Goal: Task Accomplishment & Management: Manage account settings

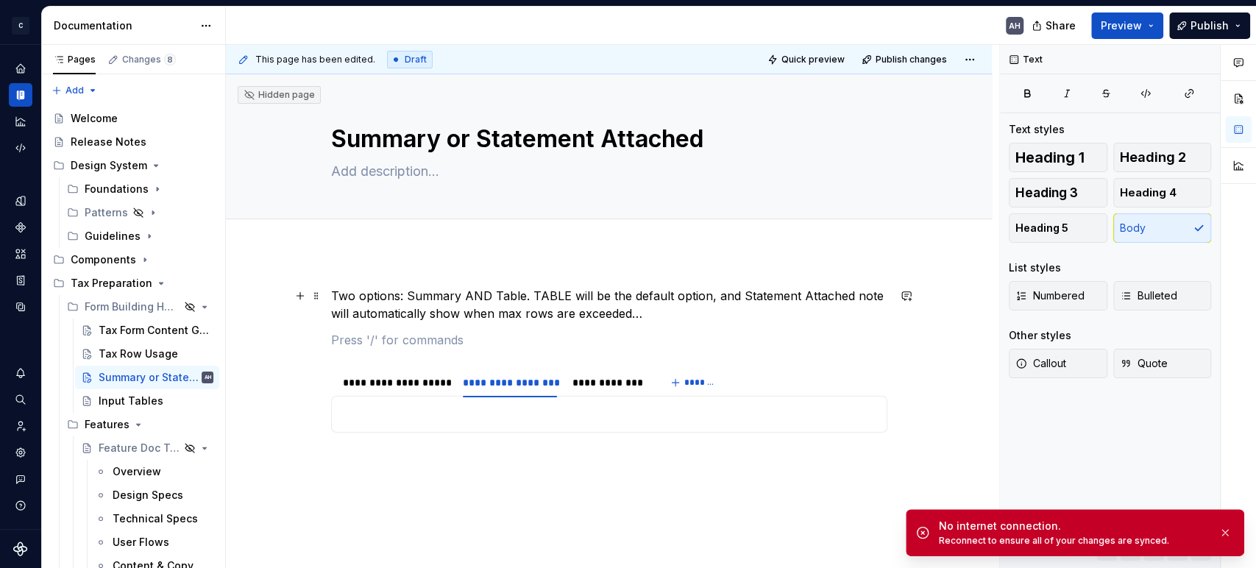
click at [489, 293] on p "Two options: Summary AND Table. TABLE will be the default option, and Statement…" at bounding box center [609, 304] width 556 height 35
click at [542, 294] on p "Two options: Summary AND Table. TABLE will be the default option, and Statement…" at bounding box center [609, 304] width 556 height 35
click at [678, 300] on p "Two options: Summary AND Table. TABLE will be the default option, and Statement…" at bounding box center [609, 304] width 556 height 35
type textarea "*"
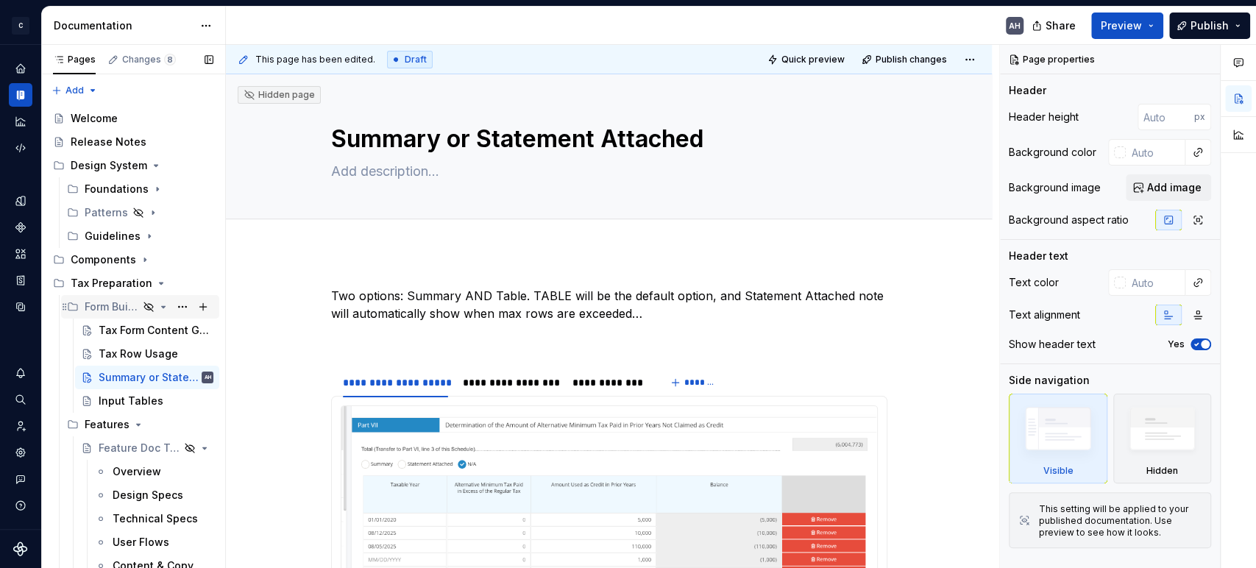
click at [89, 302] on div "Form Building Handbook" at bounding box center [112, 306] width 54 height 15
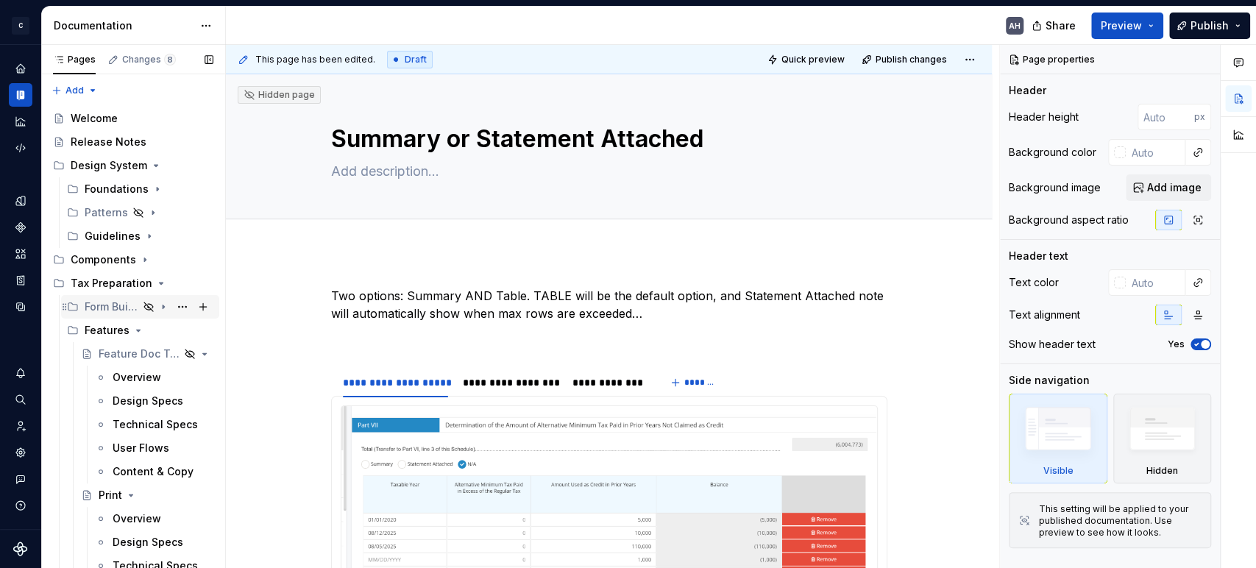
click at [96, 305] on div "Form Building Handbook" at bounding box center [112, 306] width 54 height 15
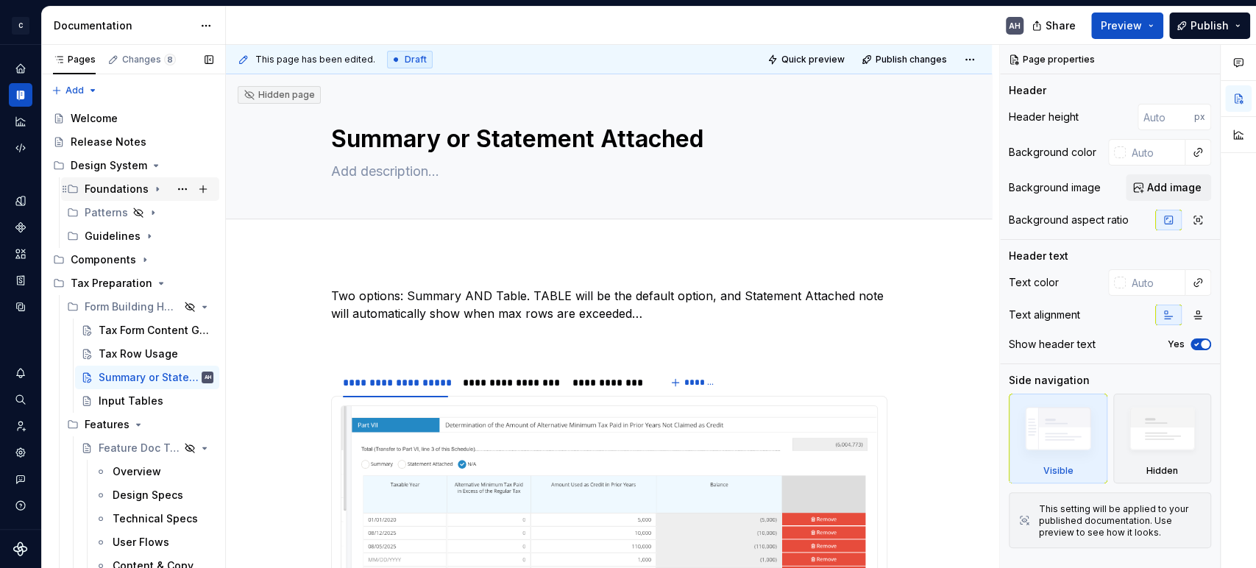
click at [152, 185] on icon "Page tree" at bounding box center [158, 189] width 12 height 12
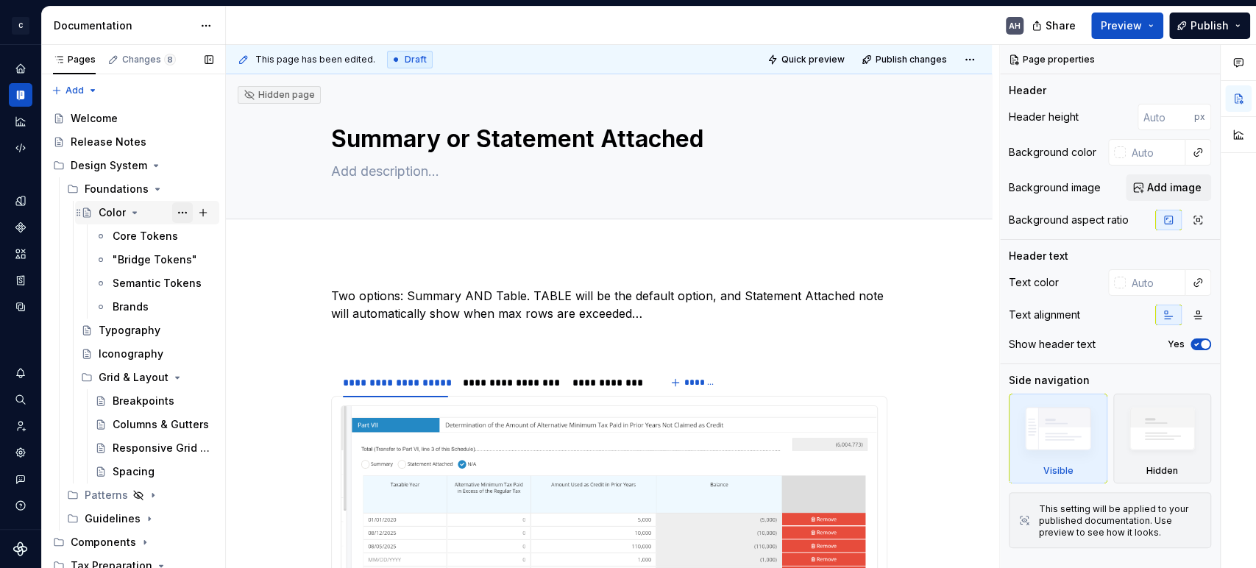
click at [172, 216] on button "Page tree" at bounding box center [182, 212] width 21 height 21
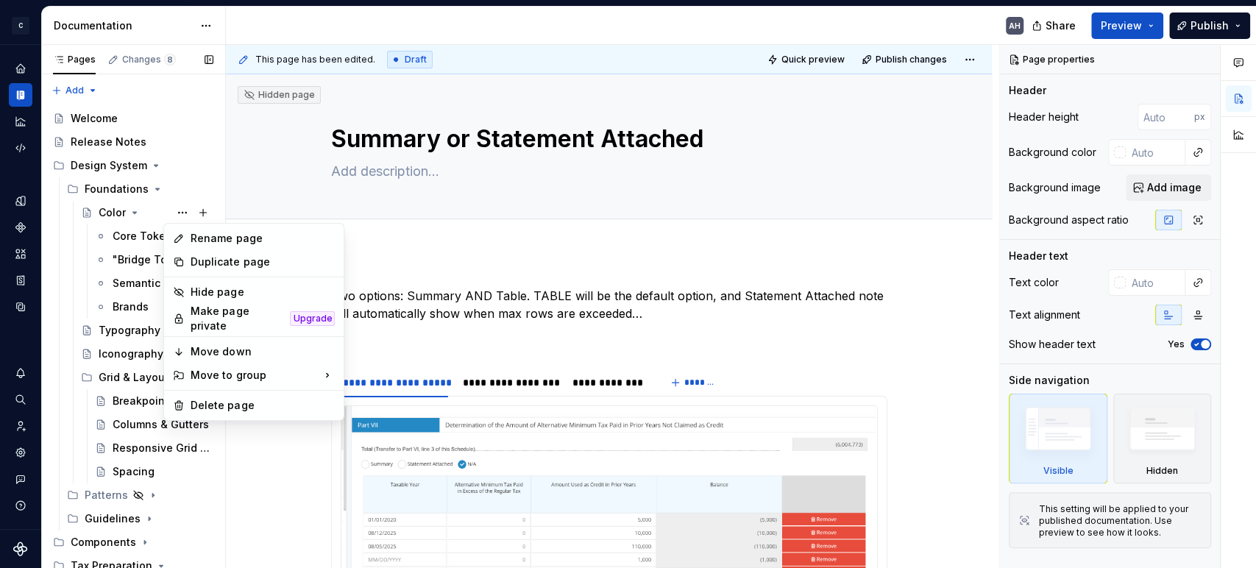
click at [168, 208] on div "Pages Changes 8 Add Accessibility guide for tree Page tree. Navigate the tree w…" at bounding box center [133, 310] width 184 height 530
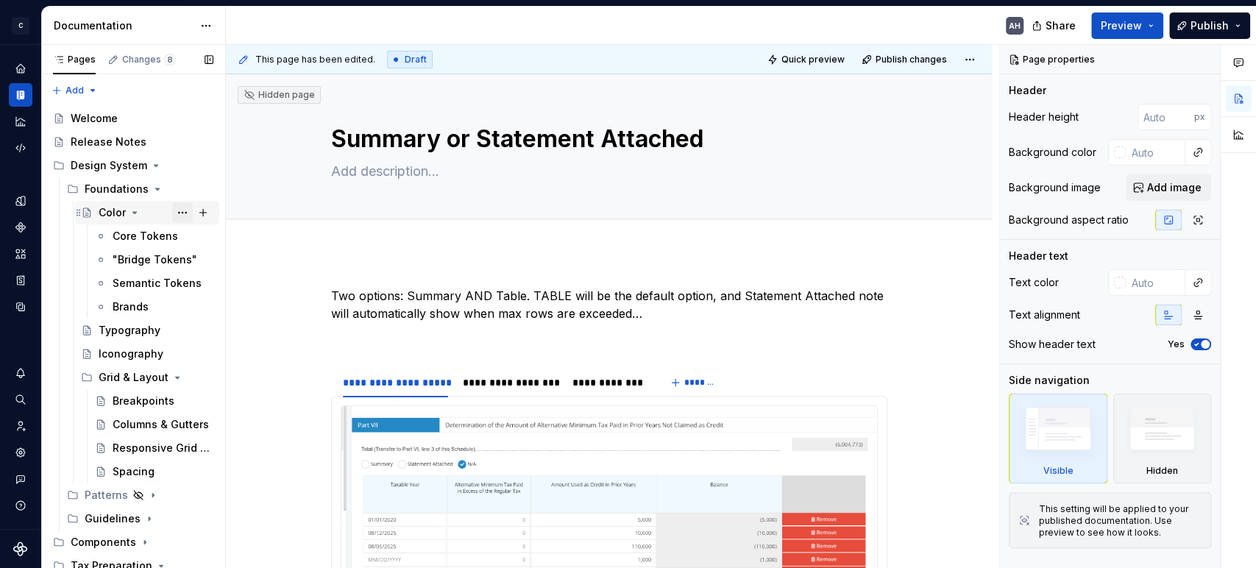
click at [172, 213] on button "Page tree" at bounding box center [182, 212] width 21 height 21
type textarea "*"
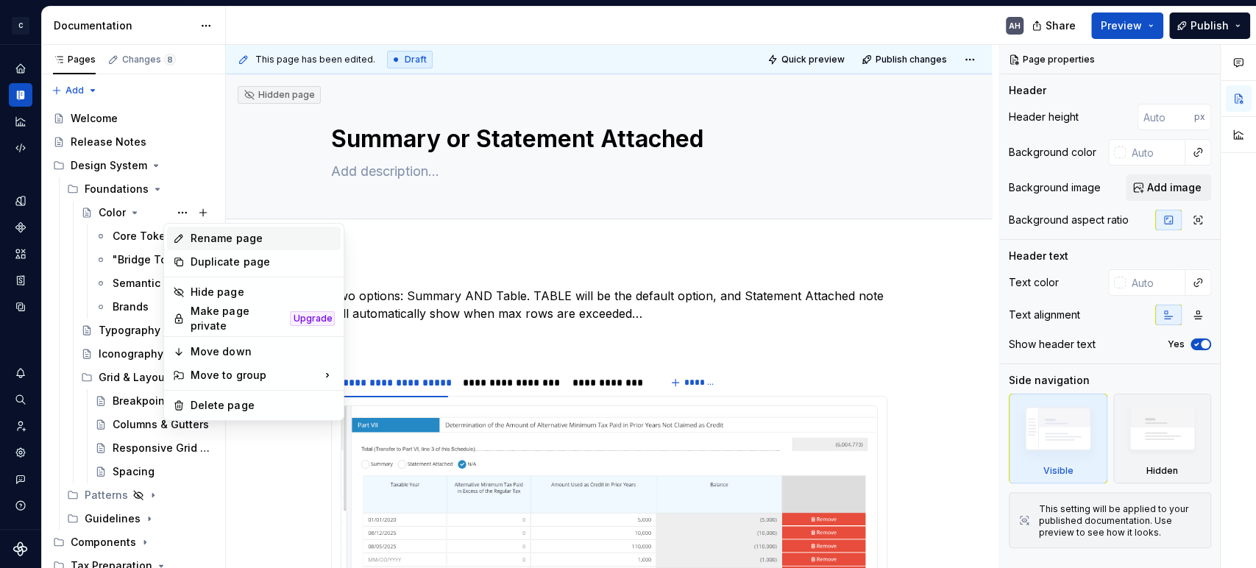
click at [234, 238] on div "Rename page" at bounding box center [263, 238] width 144 height 15
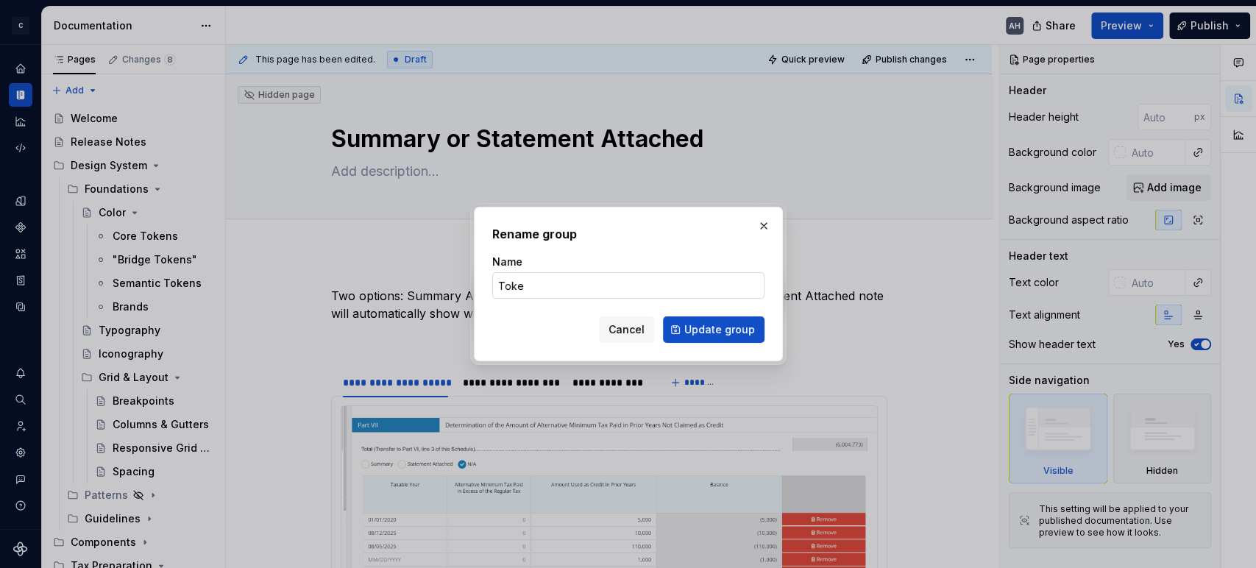
type input "Token"
type textarea "*"
type input "Tokens"
click at [706, 327] on span "Update group" at bounding box center [719, 329] width 71 height 15
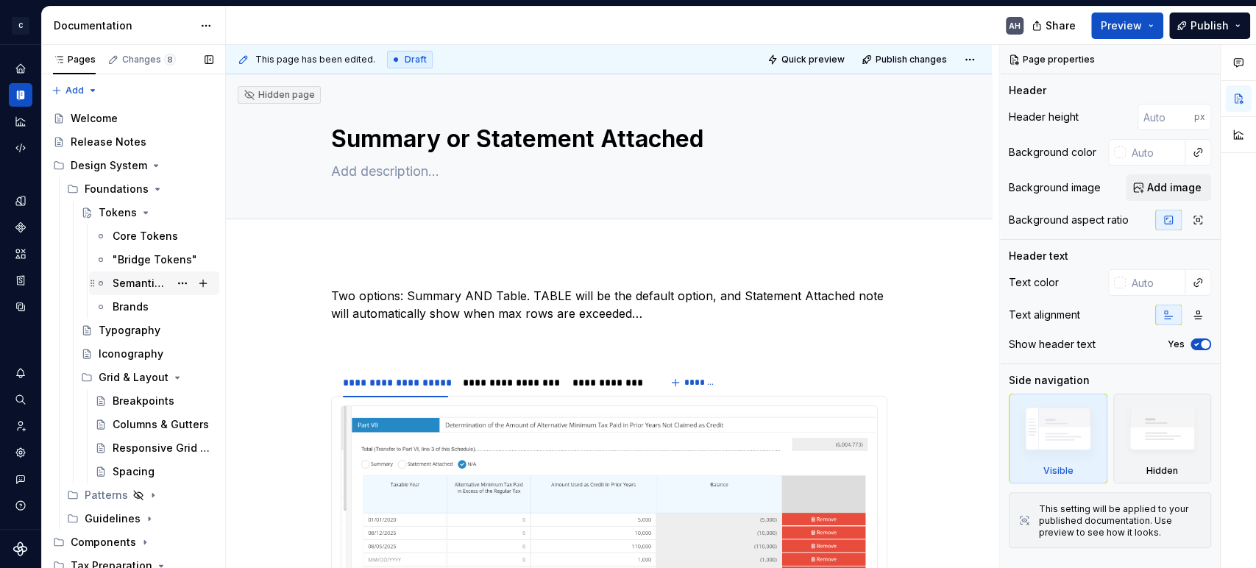
scroll to position [82, 0]
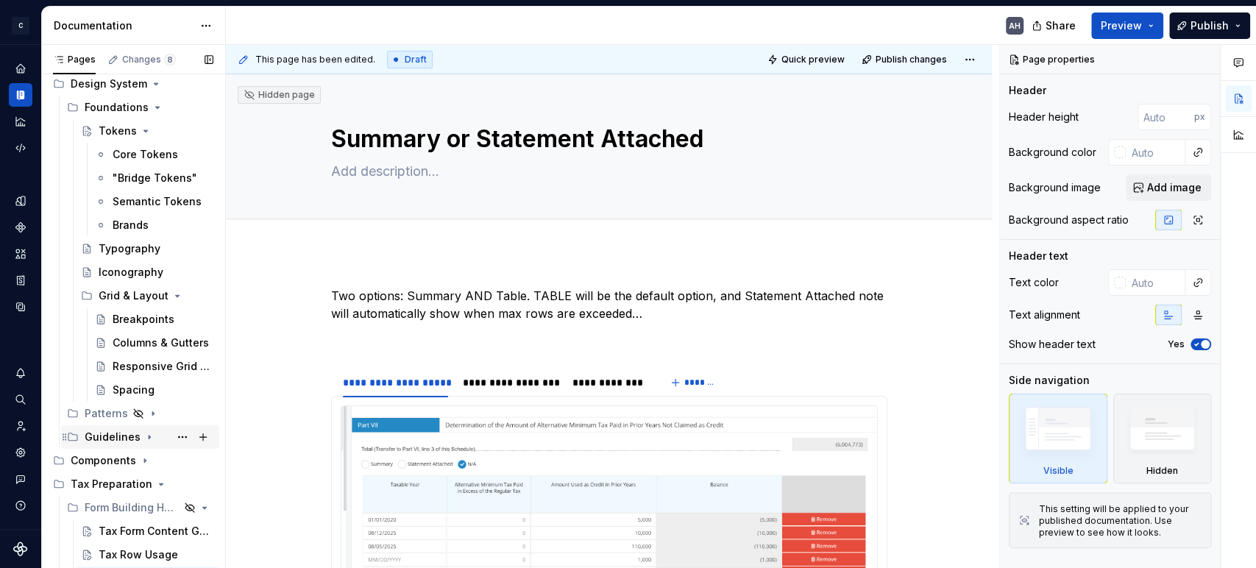
click at [147, 436] on icon "Page tree" at bounding box center [149, 437] width 12 height 12
click at [110, 457] on div "Content & Copy" at bounding box center [126, 460] width 54 height 15
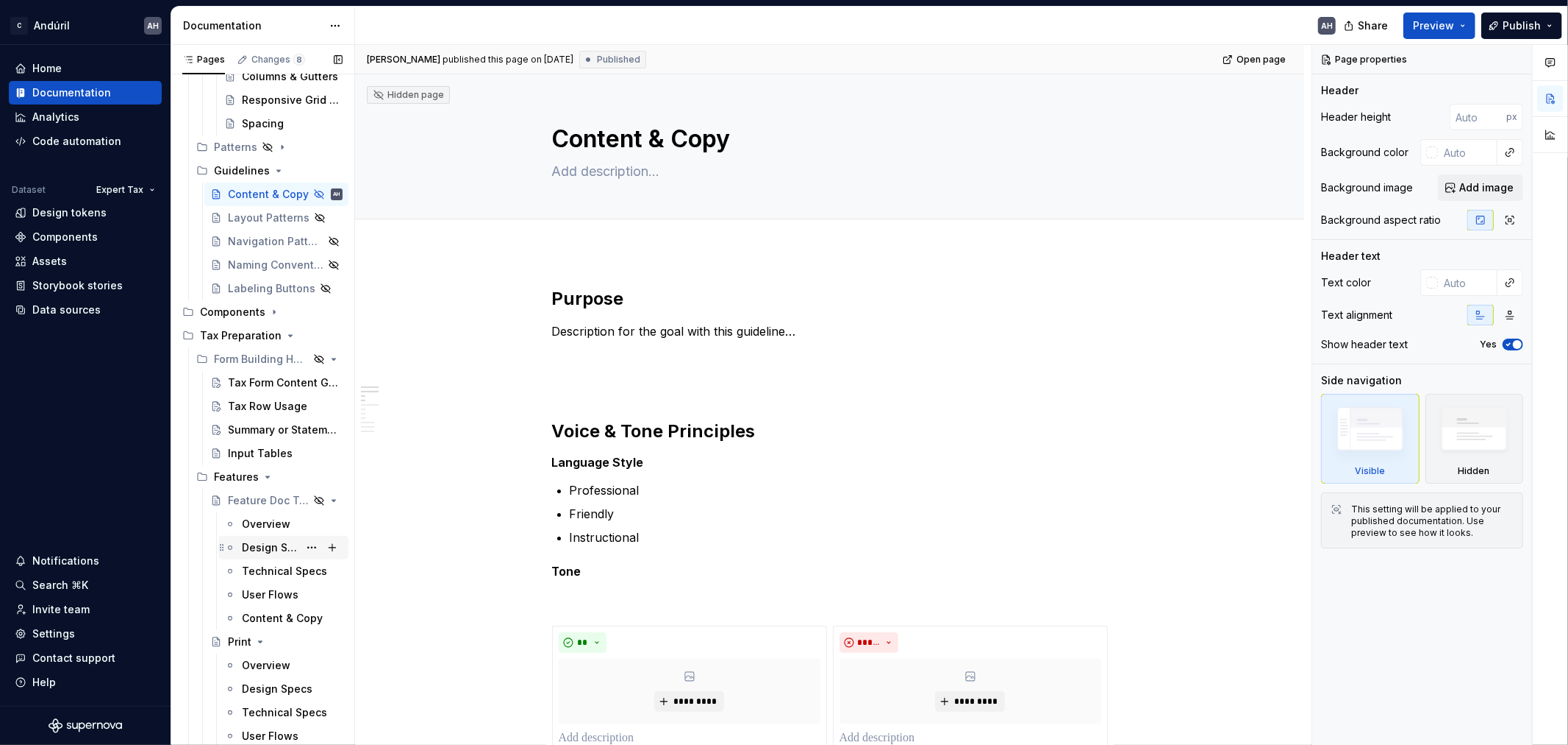
scroll to position [408, 0]
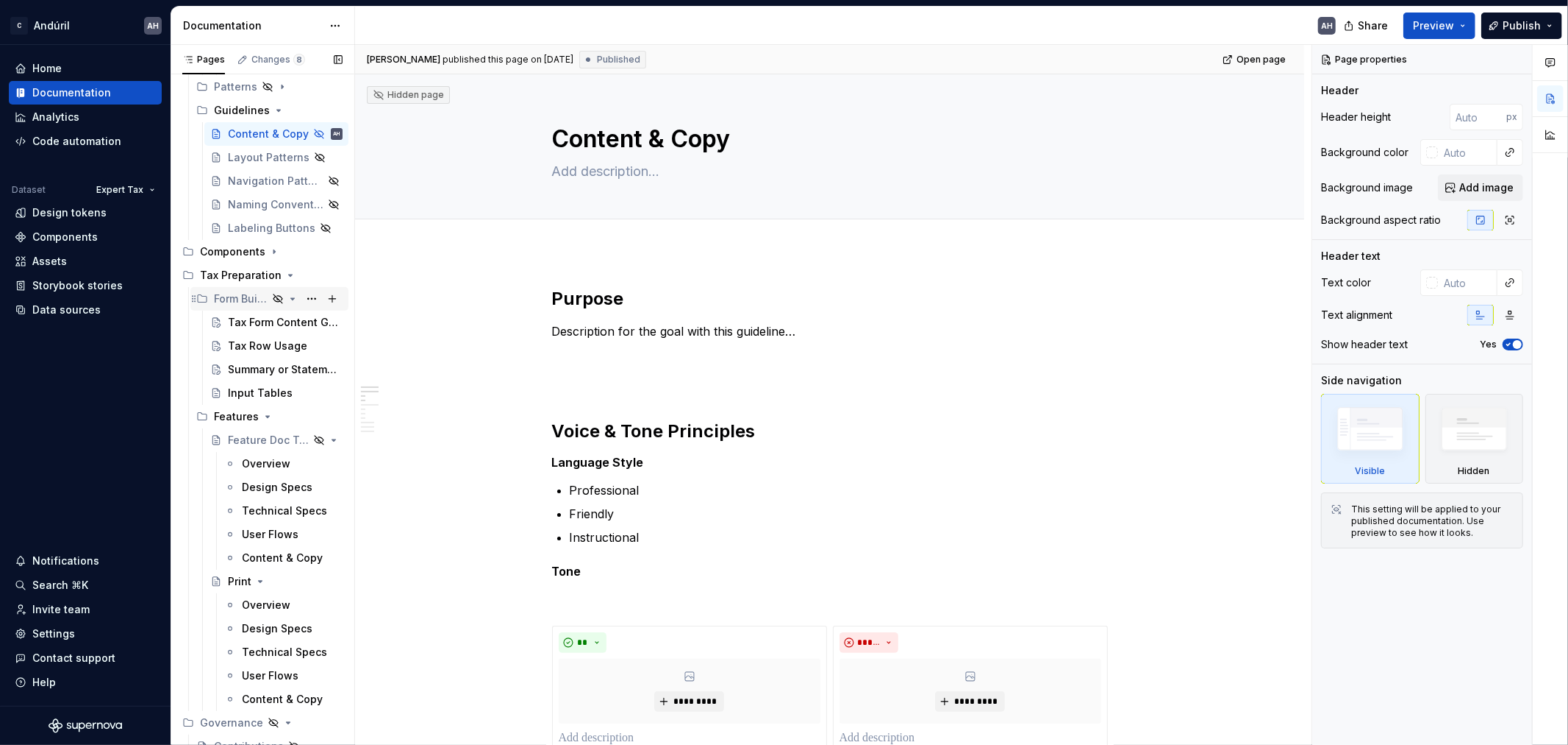
click at [222, 302] on div "Form Building Handbook" at bounding box center [241, 298] width 54 height 15
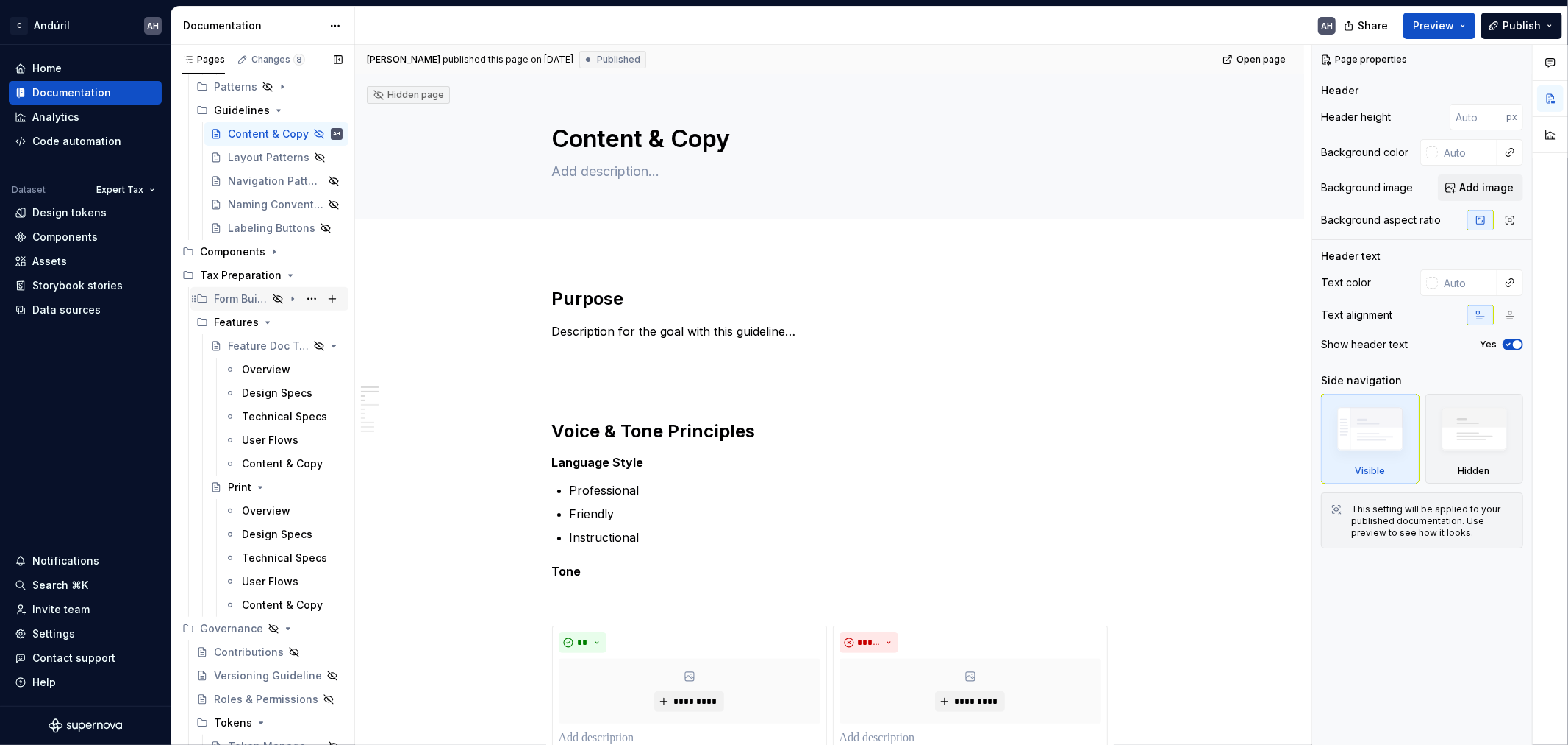
click at [222, 302] on div "Form Building Handbook" at bounding box center [241, 298] width 54 height 15
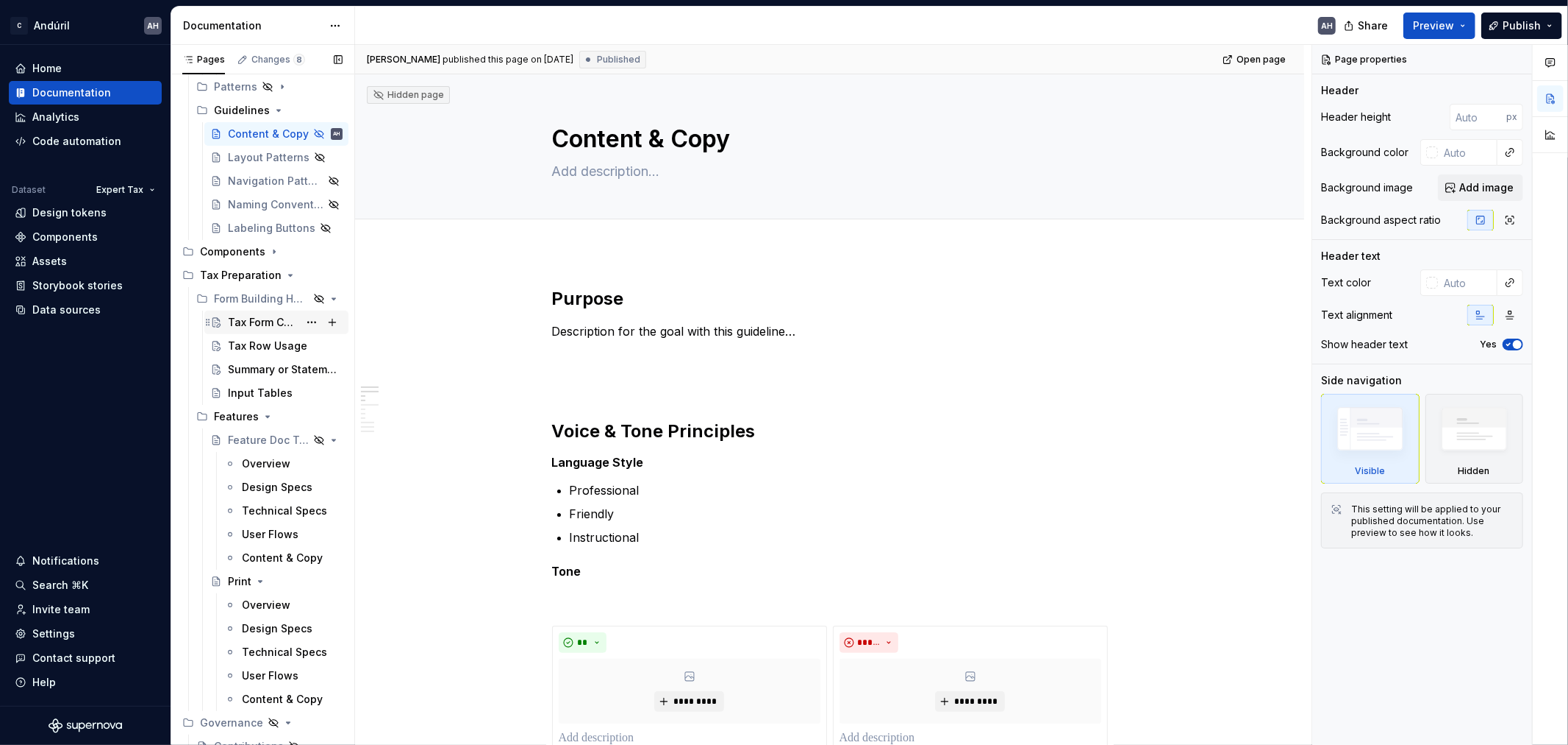
click at [245, 320] on div "Tax Form Content Guidelines" at bounding box center [263, 322] width 71 height 15
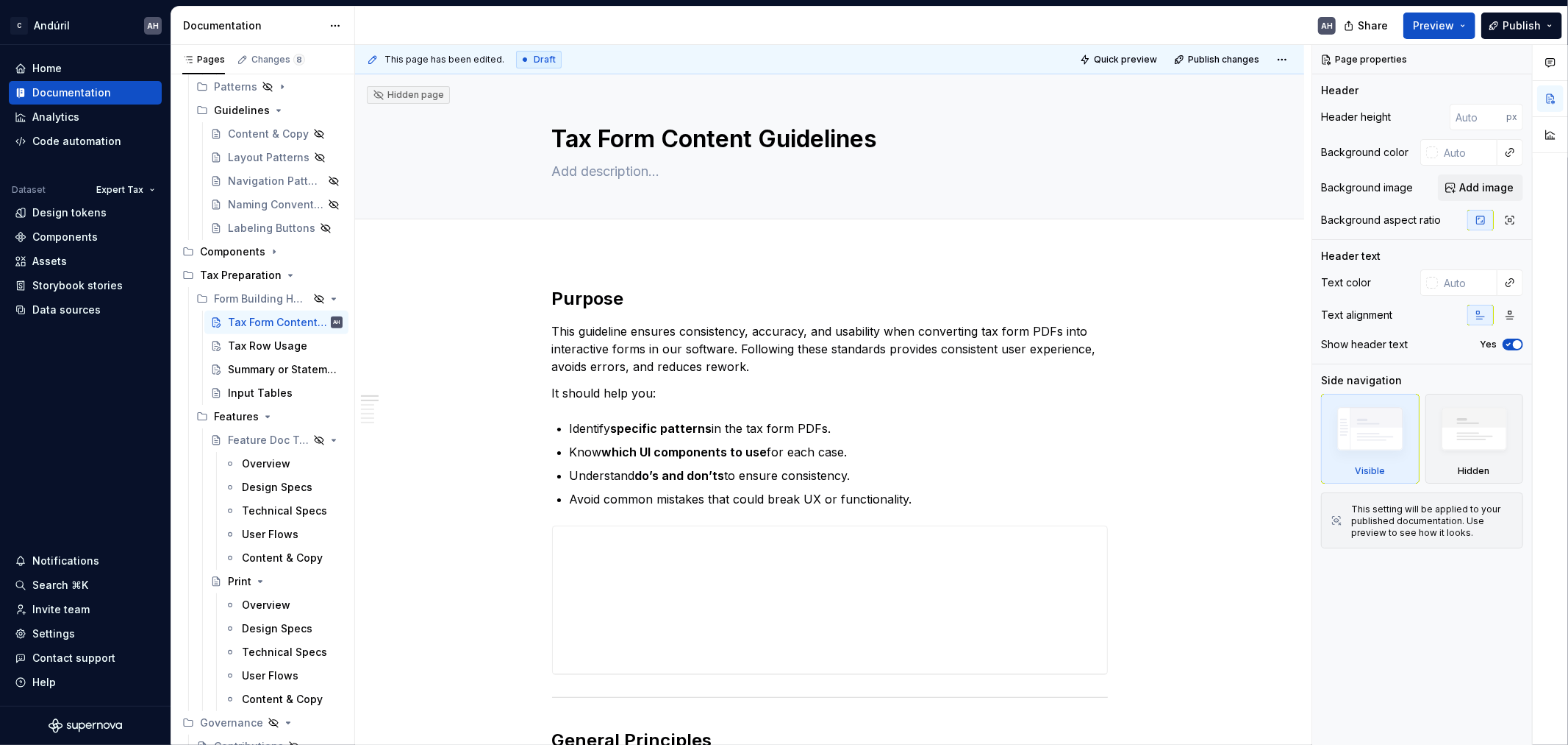
type textarea "*"
